Goal: Information Seeking & Learning: Learn about a topic

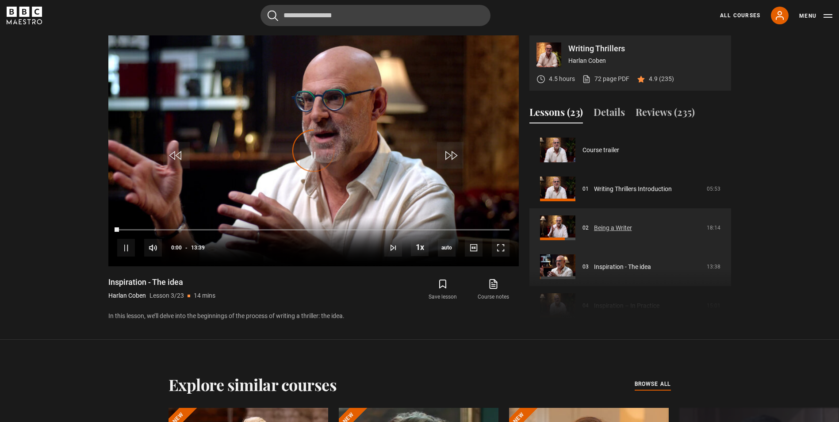
scroll to position [78, 0]
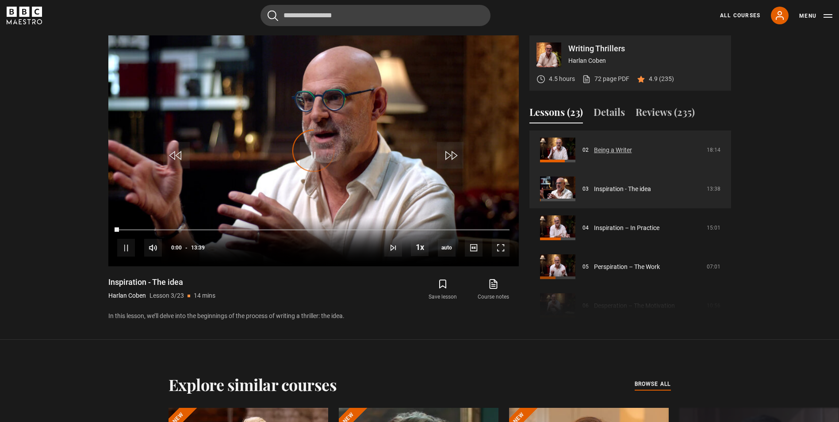
click at [614, 154] on link "Being a Writer" at bounding box center [613, 150] width 38 height 9
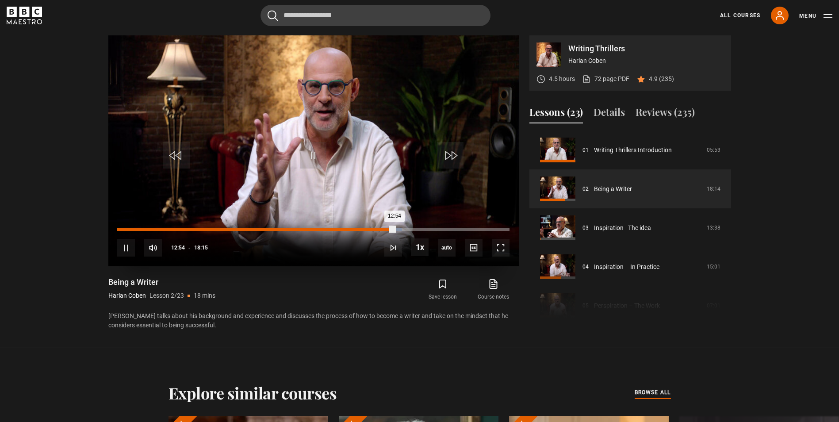
click at [391, 230] on div "12:54" at bounding box center [255, 229] width 277 height 3
click at [390, 231] on div "12:51" at bounding box center [255, 229] width 276 height 3
click at [392, 229] on div "12:54" at bounding box center [255, 229] width 277 height 3
click at [391, 230] on div "12:51" at bounding box center [255, 229] width 276 height 3
click at [391, 230] on div "12:45" at bounding box center [254, 229] width 274 height 3
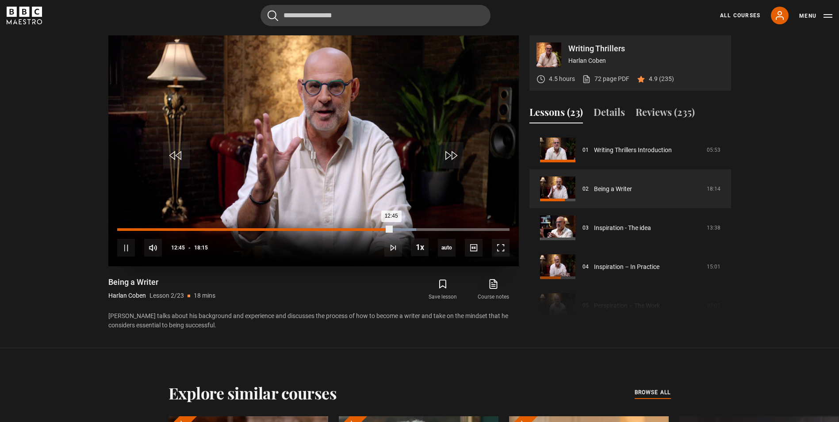
click at [391, 230] on div "12:45" at bounding box center [254, 229] width 274 height 3
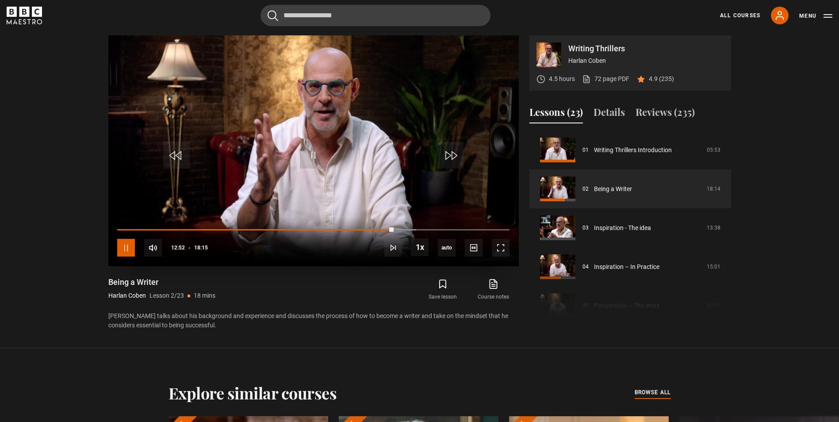
click at [133, 250] on span "Video Player" at bounding box center [126, 248] width 18 height 18
drag, startPoint x: 123, startPoint y: 230, endPoint x: 109, endPoint y: 230, distance: 14.2
click at [109, 230] on div "10s Skip Back 10 seconds Play 10s Skip Forward 10 seconds Loaded : 0.00% 00:02 …" at bounding box center [313, 241] width 411 height 49
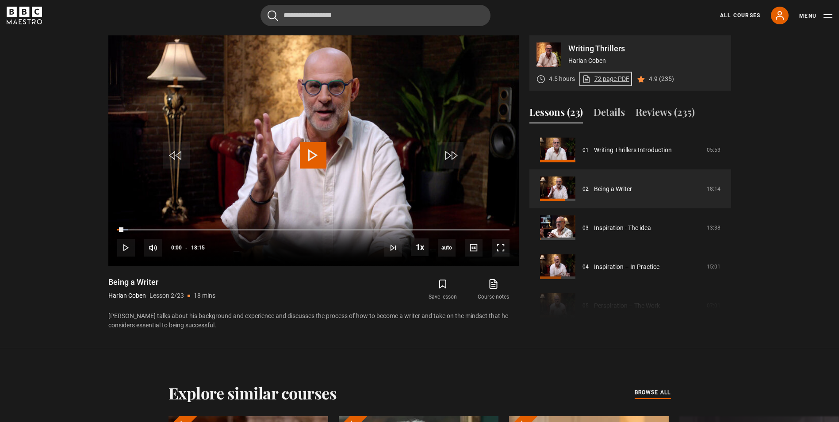
click at [609, 82] on link "72 page PDF (opens in new tab)" at bounding box center [605, 78] width 47 height 9
